Goal: Register for event/course

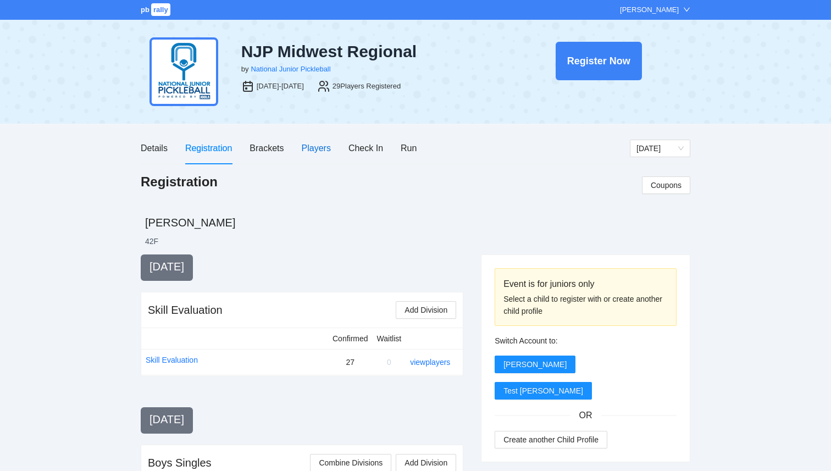
click at [309, 151] on div "Players" at bounding box center [316, 148] width 29 height 14
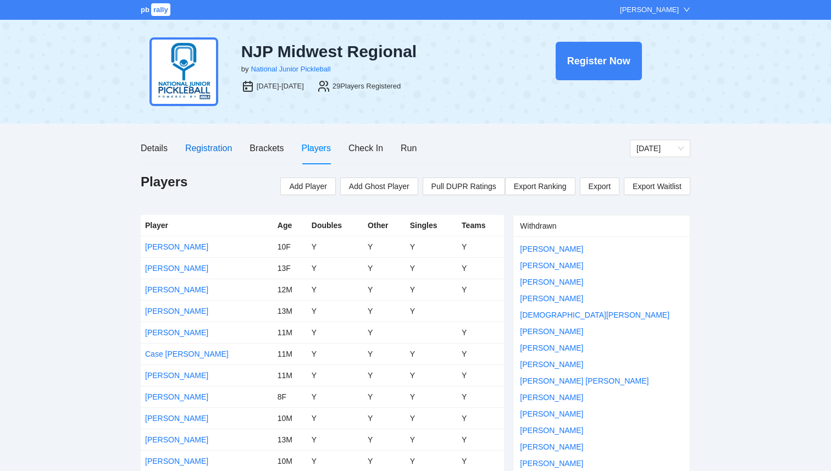
click at [219, 149] on div "Registration" at bounding box center [208, 148] width 47 height 14
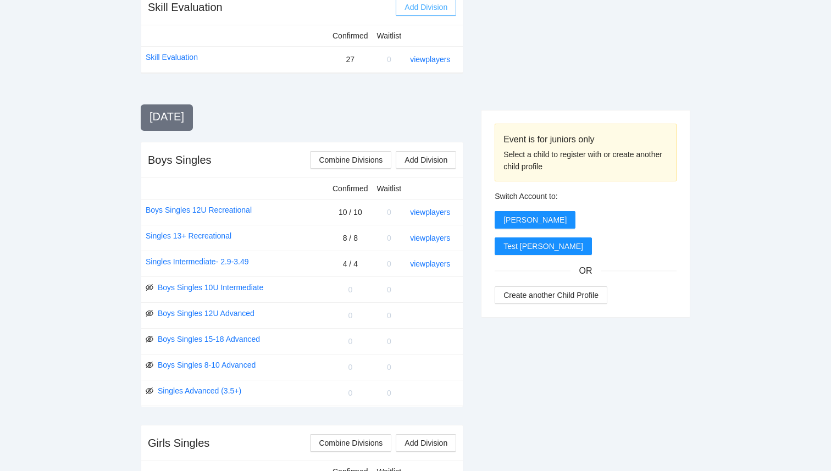
scroll to position [304, 0]
click at [176, 260] on link "Singles Intermediate- 2.9-3.49" at bounding box center [197, 260] width 103 height 12
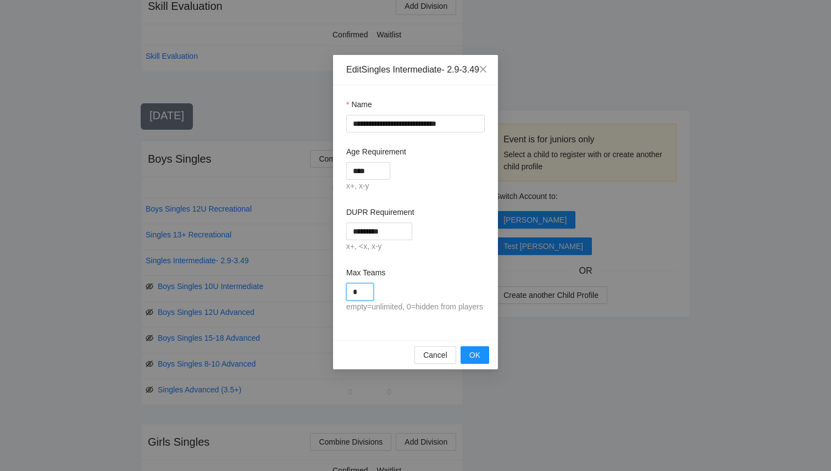
drag, startPoint x: 364, startPoint y: 306, endPoint x: 308, endPoint y: 305, distance: 55.5
click at [312, 306] on div "**********" at bounding box center [415, 235] width 831 height 471
type input "*"
click at [410, 283] on div "Max Teams" at bounding box center [415, 275] width 138 height 16
click at [475, 361] on span "OK" at bounding box center [474, 355] width 11 height 12
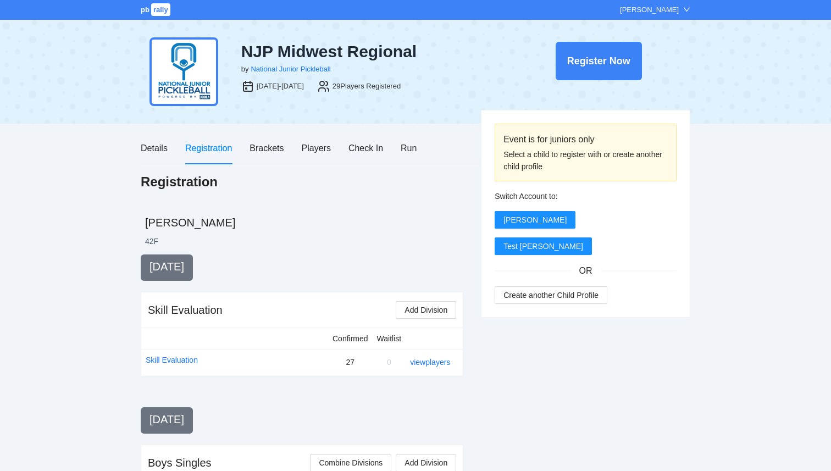
scroll to position [304, 0]
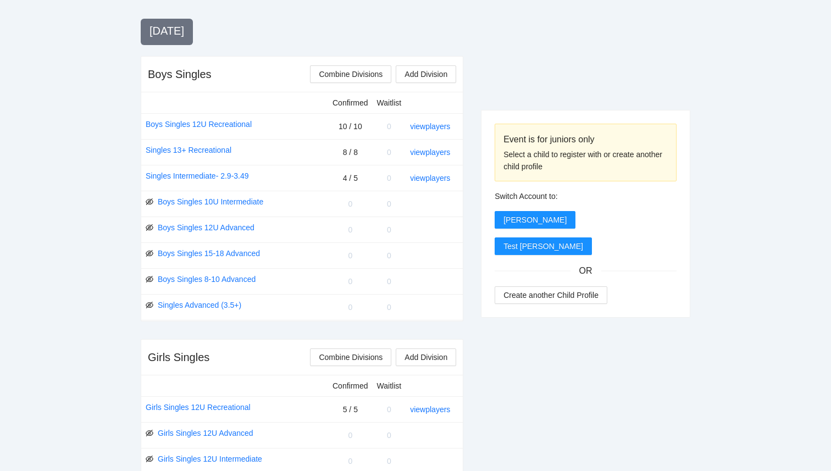
scroll to position [397, 0]
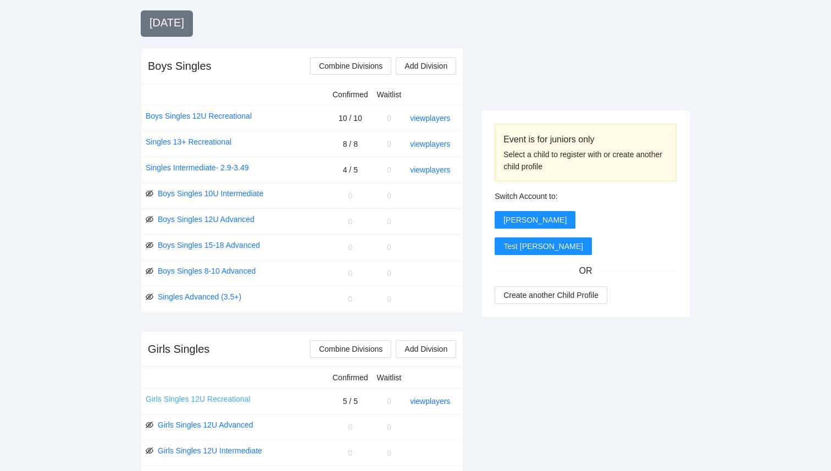
click at [191, 400] on link "Girls Singles 12U Recreational" at bounding box center [198, 399] width 105 height 12
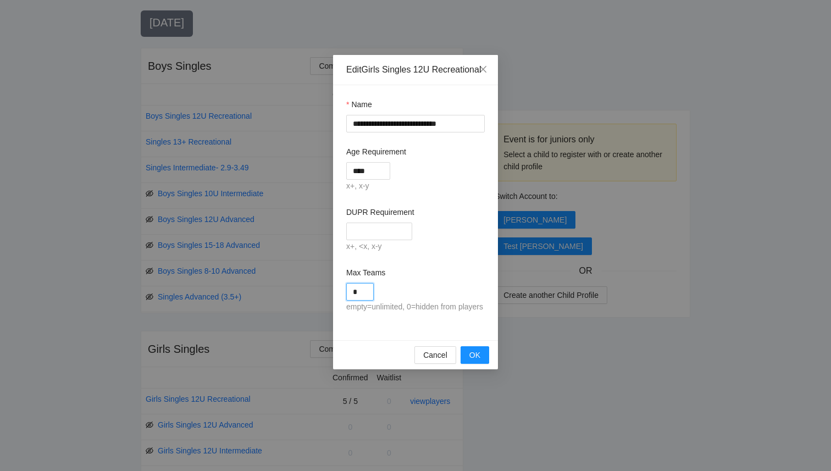
drag, startPoint x: 362, startPoint y: 304, endPoint x: 340, endPoint y: 303, distance: 21.4
click at [340, 303] on div "**********" at bounding box center [415, 212] width 165 height 255
type input "*"
click at [485, 364] on button "OK" at bounding box center [475, 355] width 29 height 18
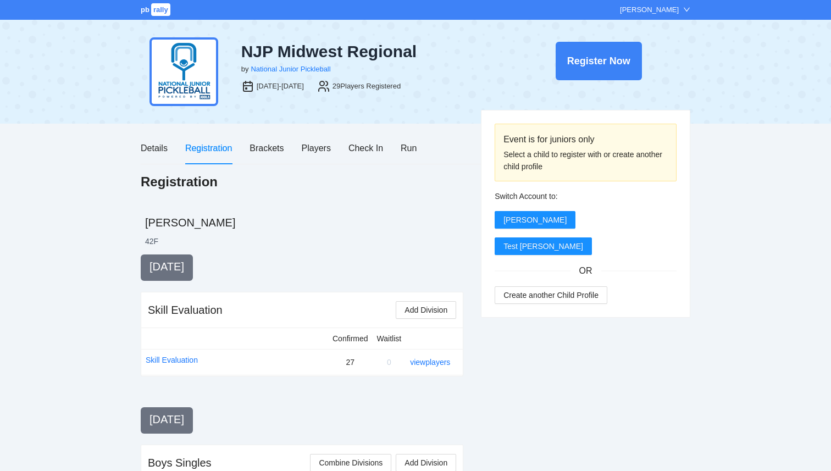
scroll to position [397, 0]
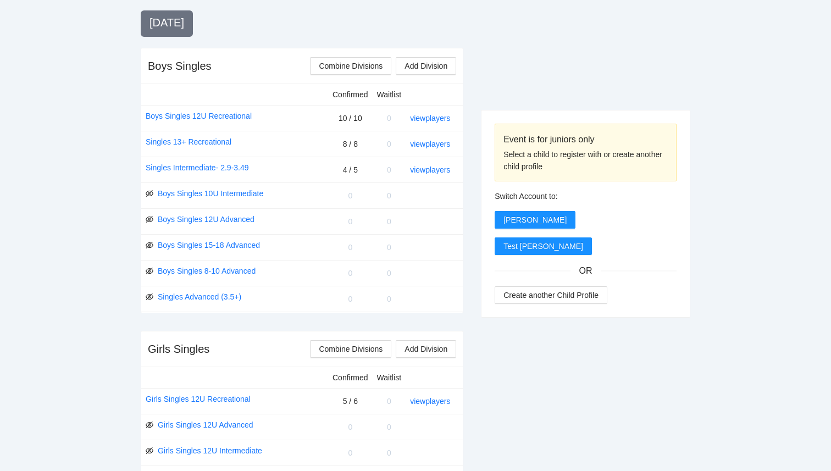
click at [529, 411] on div "Event is for juniors only Select a child to register with or create another chi…" at bounding box center [585, 478] width 209 height 1241
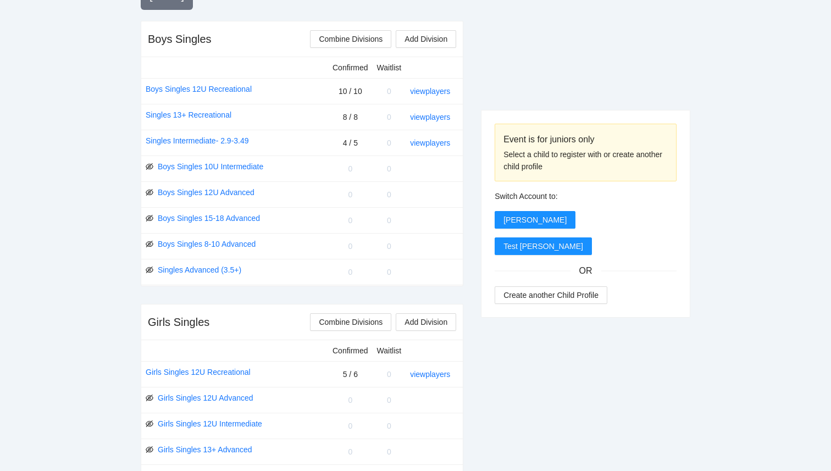
scroll to position [422, 0]
click at [205, 88] on link "Boys Singles 12U Recreational" at bounding box center [199, 91] width 106 height 12
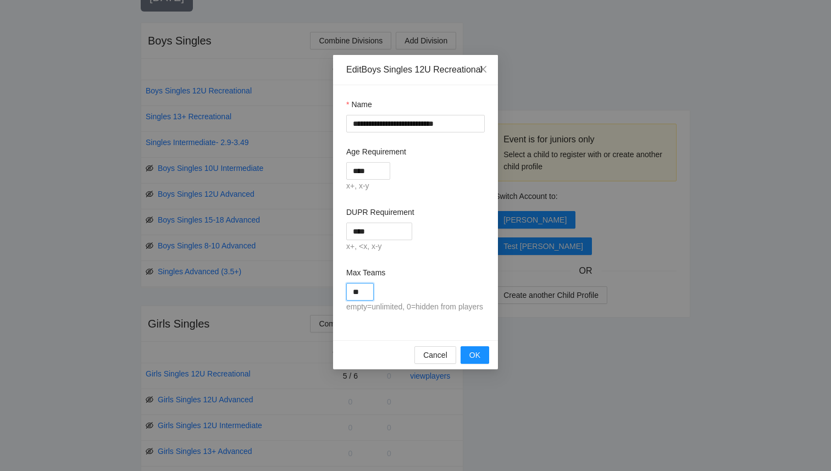
click at [364, 298] on input "**" at bounding box center [359, 292] width 27 height 18
type input "**"
click at [460, 301] on div "**" at bounding box center [415, 292] width 138 height 18
click at [467, 364] on button "OK" at bounding box center [475, 355] width 29 height 18
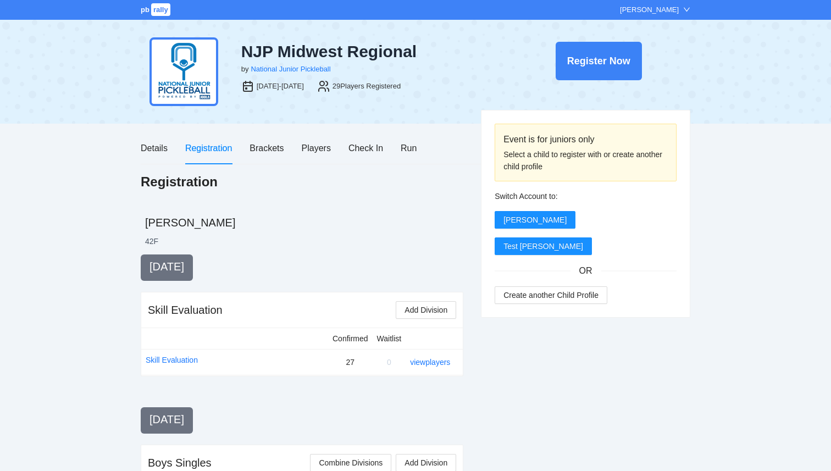
scroll to position [422, 0]
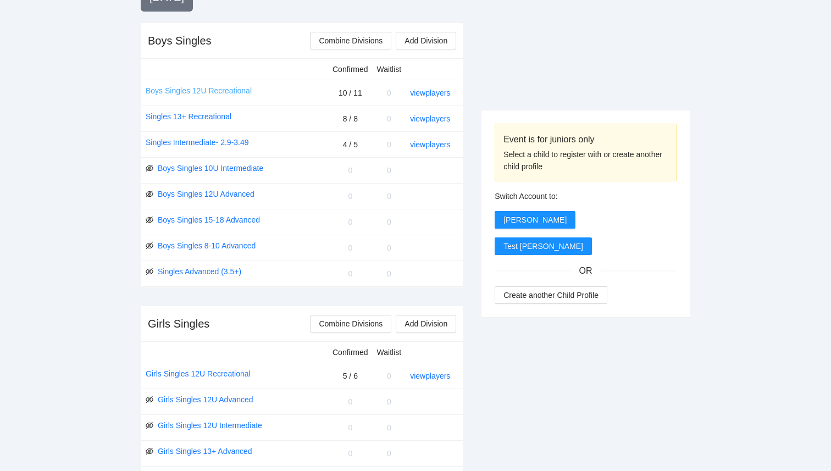
click at [241, 88] on link "Boys Singles 12U Recreational" at bounding box center [199, 91] width 106 height 12
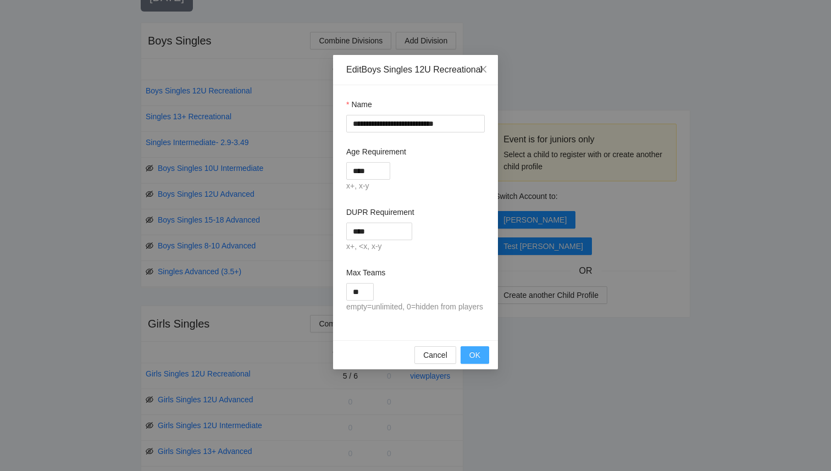
click at [476, 361] on span "OK" at bounding box center [474, 355] width 11 height 12
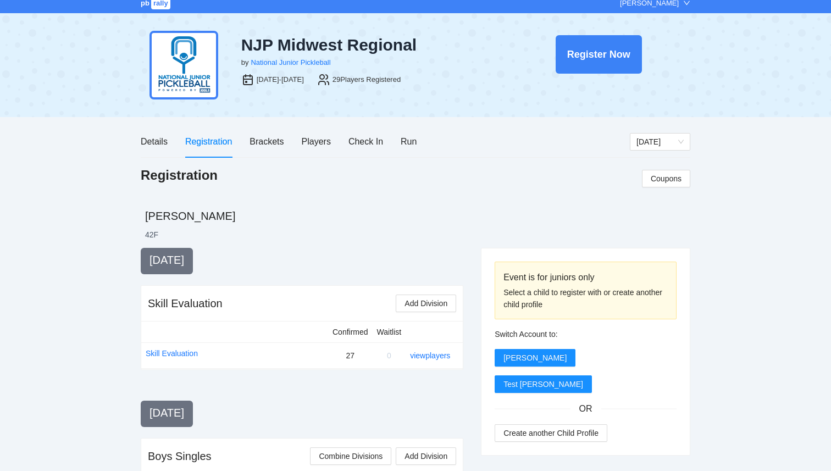
scroll to position [4, 0]
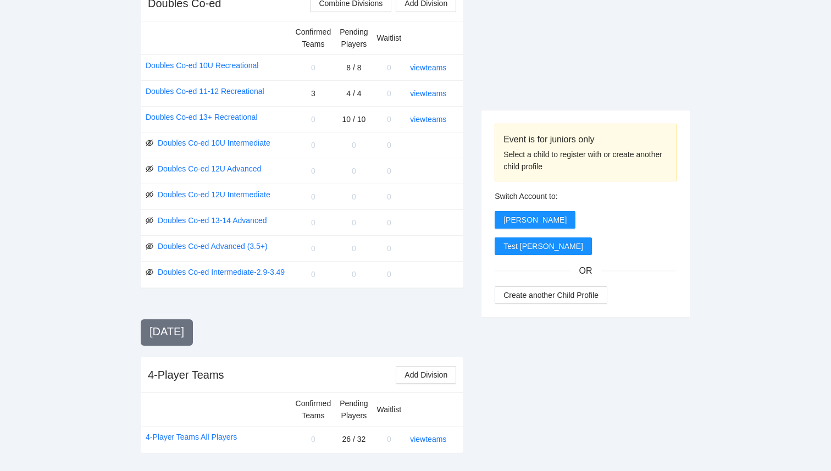
scroll to position [1036, 0]
click at [432, 444] on div "view teams" at bounding box center [432, 439] width 44 height 12
click at [432, 439] on link "view teams" at bounding box center [428, 439] width 36 height 9
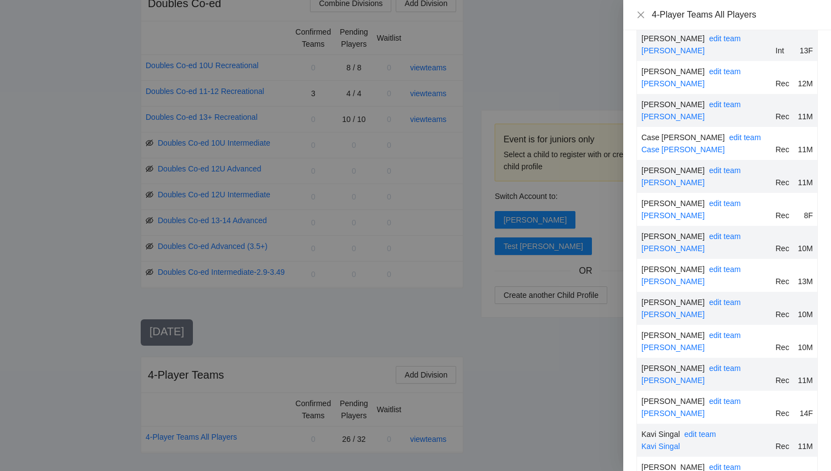
scroll to position [0, 0]
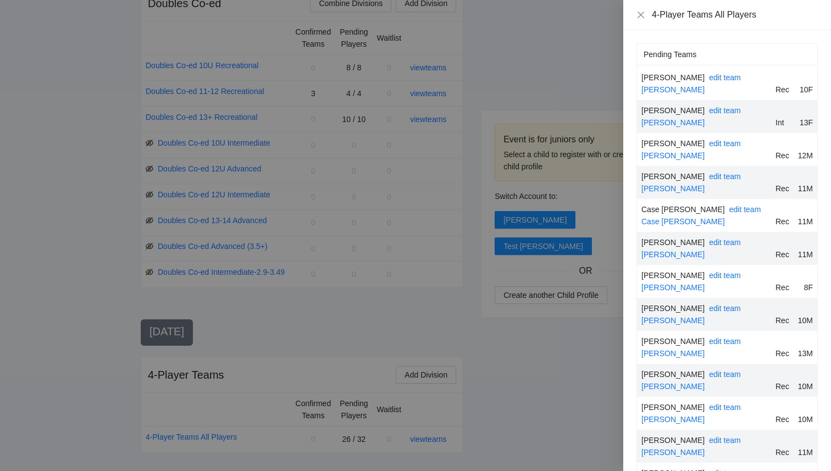
click at [579, 83] on div at bounding box center [415, 235] width 831 height 471
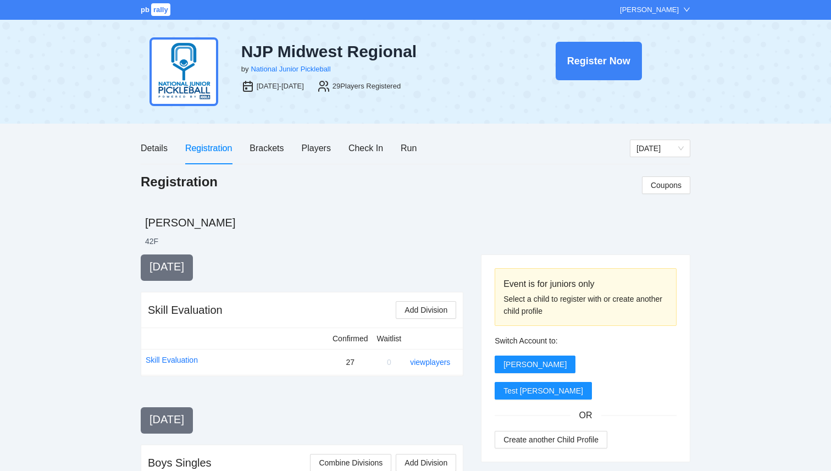
click at [145, 13] on span "pb" at bounding box center [145, 9] width 9 height 8
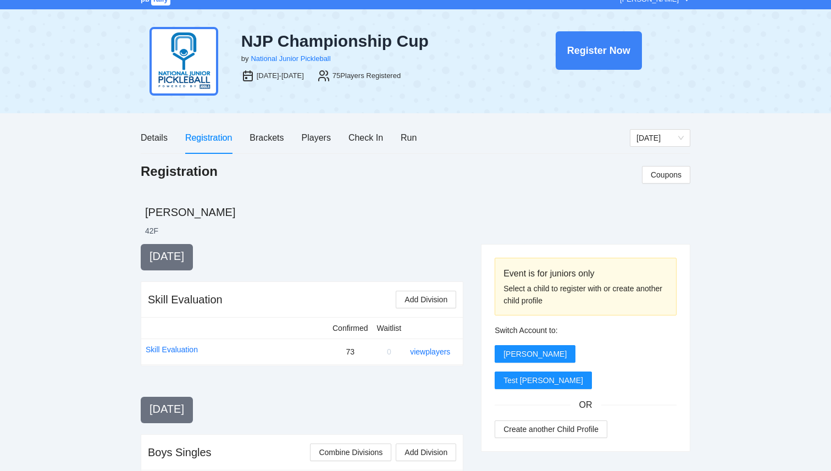
scroll to position [10, 0]
click at [311, 146] on div "Players" at bounding box center [316, 138] width 29 height 31
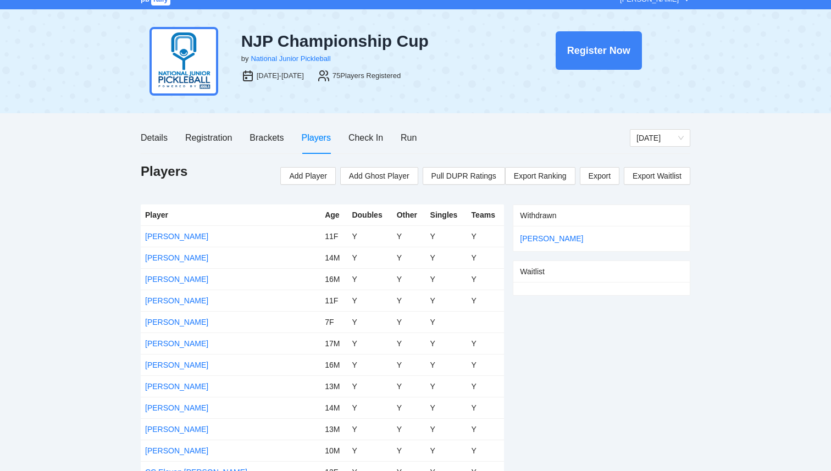
scroll to position [0, 0]
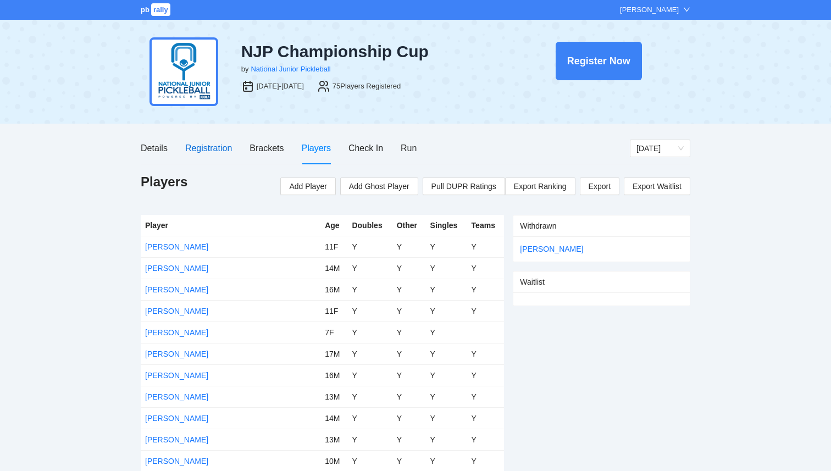
click at [209, 146] on div "Registration" at bounding box center [208, 148] width 47 height 14
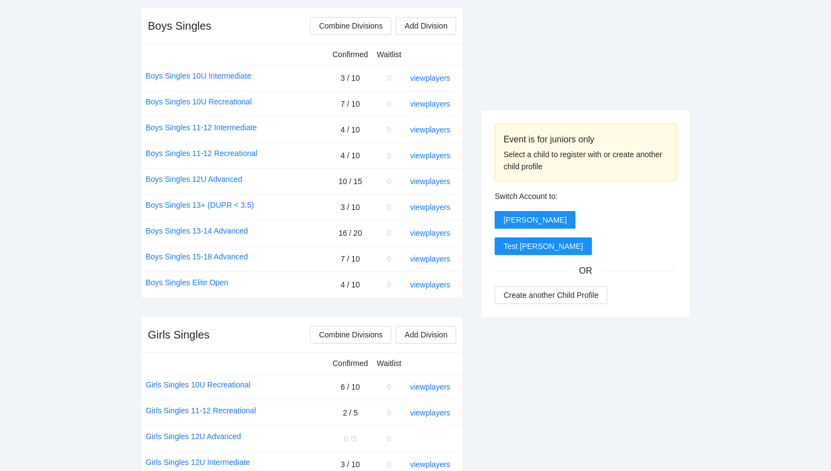
scroll to position [438, 0]
click at [432, 182] on link "view players" at bounding box center [430, 180] width 40 height 9
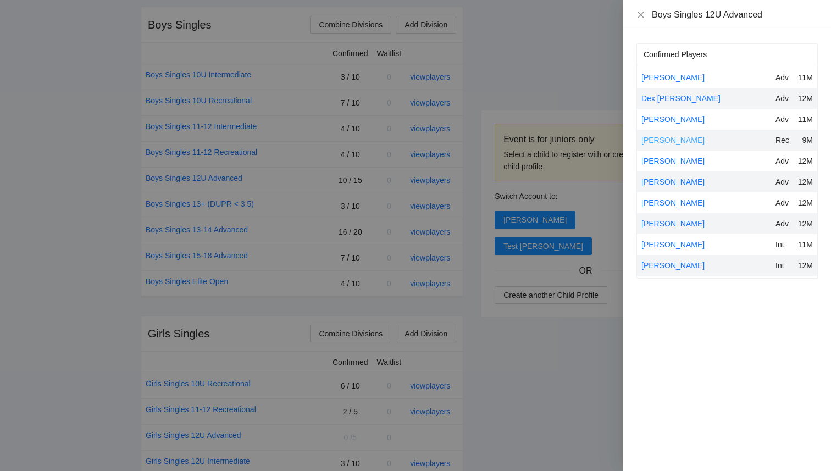
click at [673, 141] on link "[PERSON_NAME]" at bounding box center [672, 140] width 63 height 9
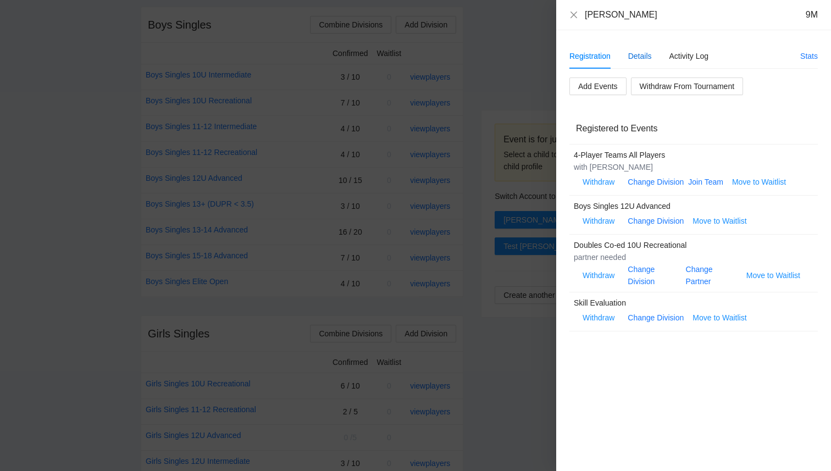
click at [648, 54] on div "Details" at bounding box center [640, 56] width 24 height 12
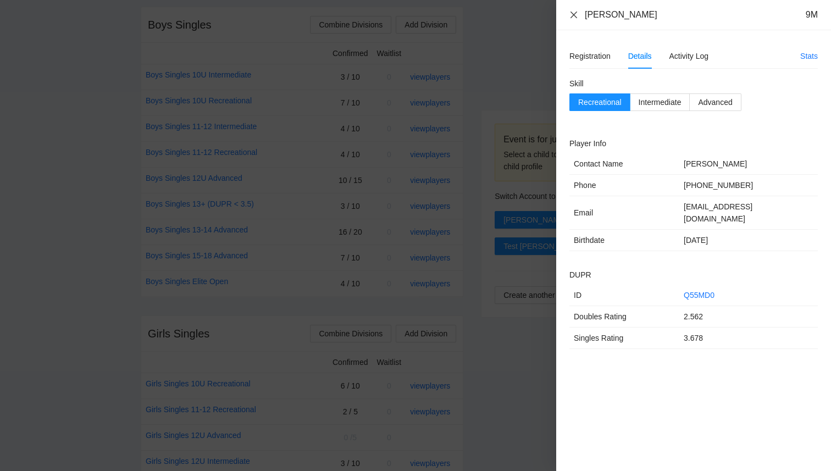
click at [573, 16] on icon "close" at bounding box center [573, 14] width 9 height 9
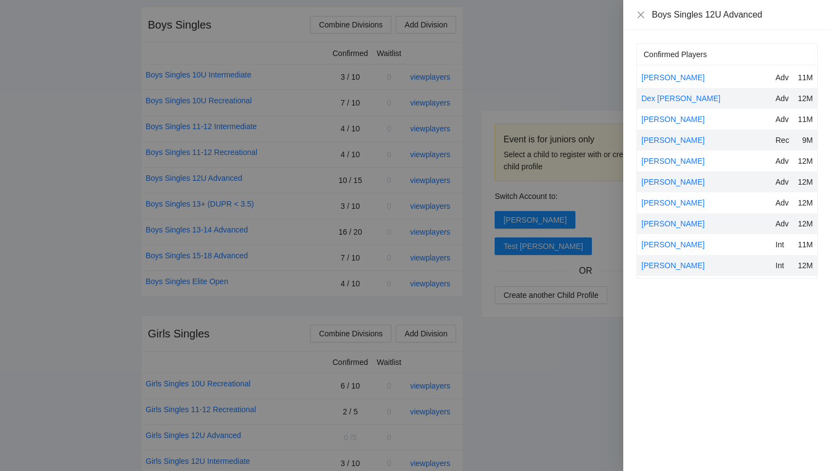
click at [556, 68] on div at bounding box center [415, 235] width 831 height 471
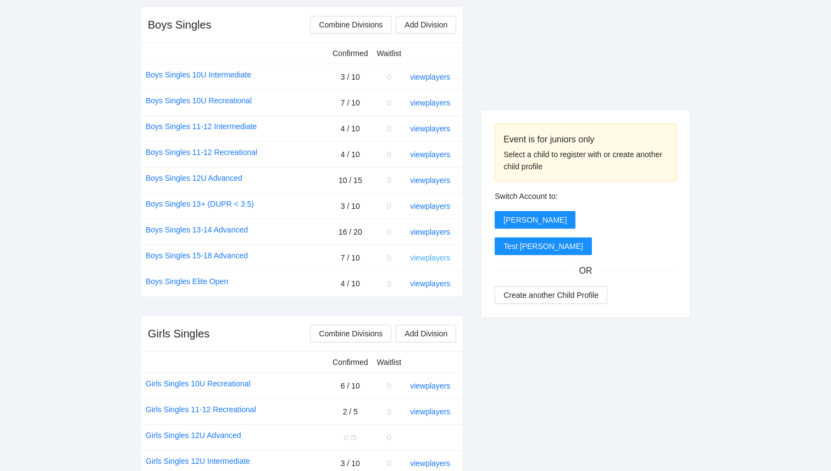
click at [432, 258] on link "view players" at bounding box center [430, 257] width 40 height 9
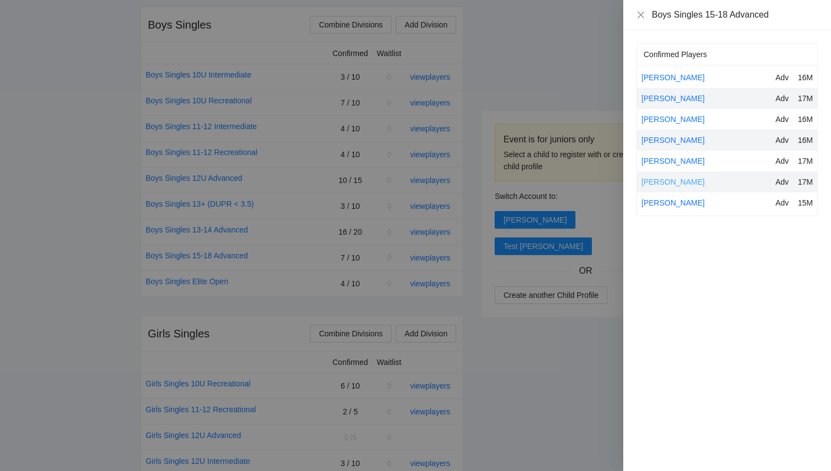
click at [666, 183] on link "[PERSON_NAME]" at bounding box center [672, 182] width 63 height 9
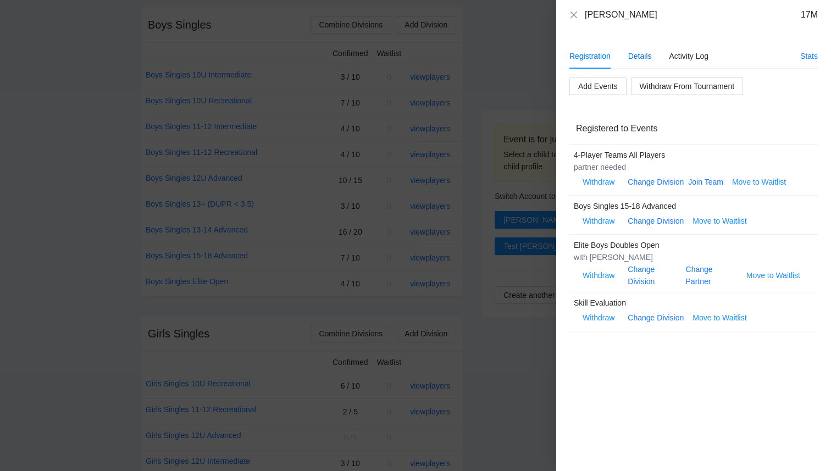
click at [647, 54] on div "Details" at bounding box center [640, 56] width 24 height 12
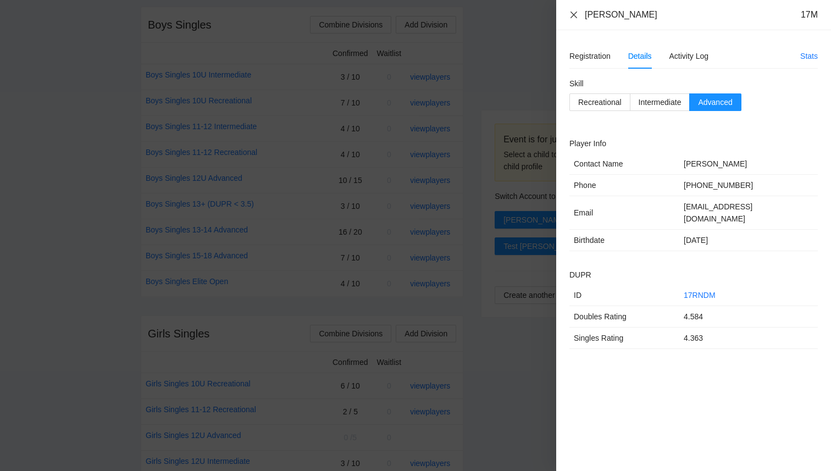
click at [569, 15] on icon "close" at bounding box center [573, 14] width 9 height 9
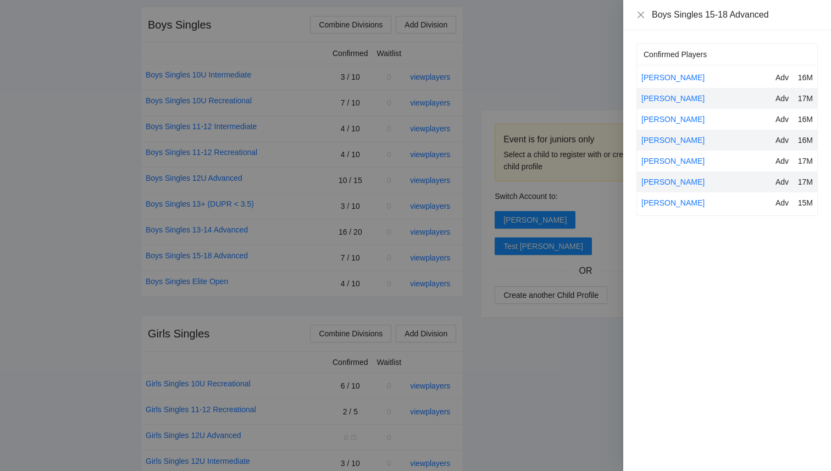
click at [636, 20] on div "Boys Singles 15-18 Advanced" at bounding box center [726, 15] width 181 height 12
click at [640, 15] on icon "close" at bounding box center [640, 14] width 9 height 9
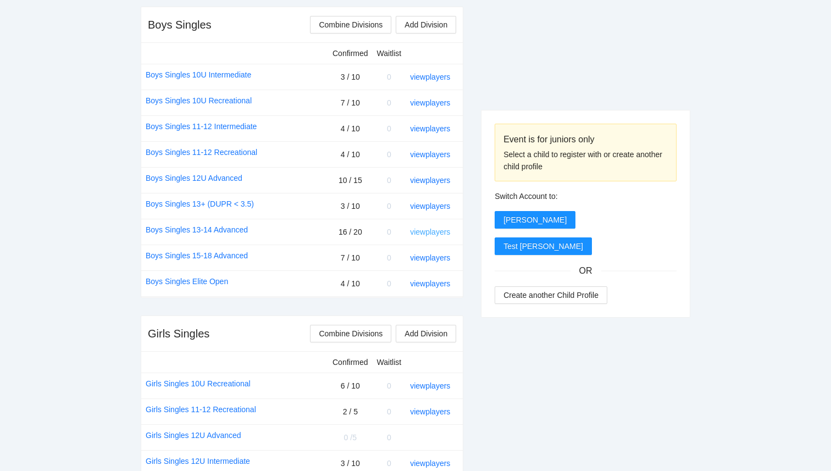
click at [450, 230] on link "view players" at bounding box center [430, 232] width 40 height 9
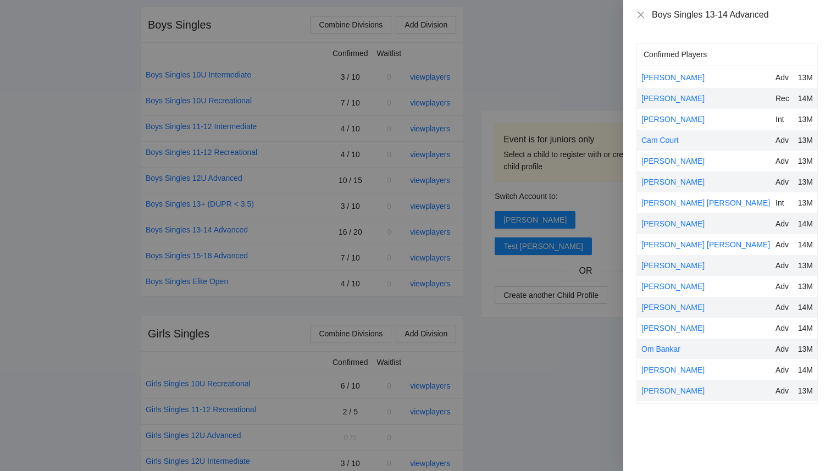
click at [614, 381] on div at bounding box center [415, 235] width 831 height 471
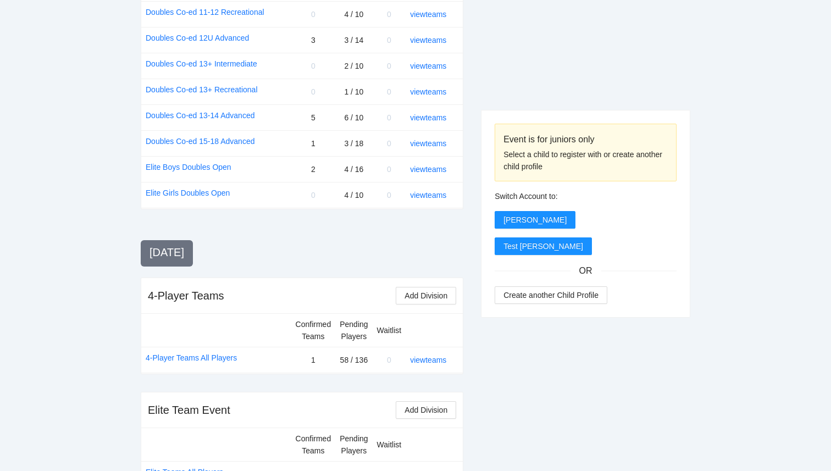
scroll to position [1241, 0]
